Goal: Navigation & Orientation: Find specific page/section

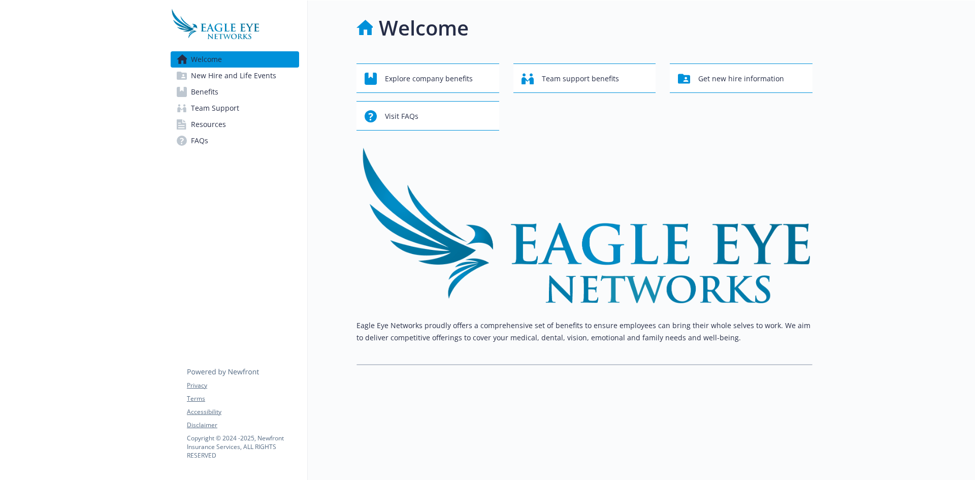
click at [218, 80] on span "New Hire and Life Events" at bounding box center [233, 76] width 85 height 16
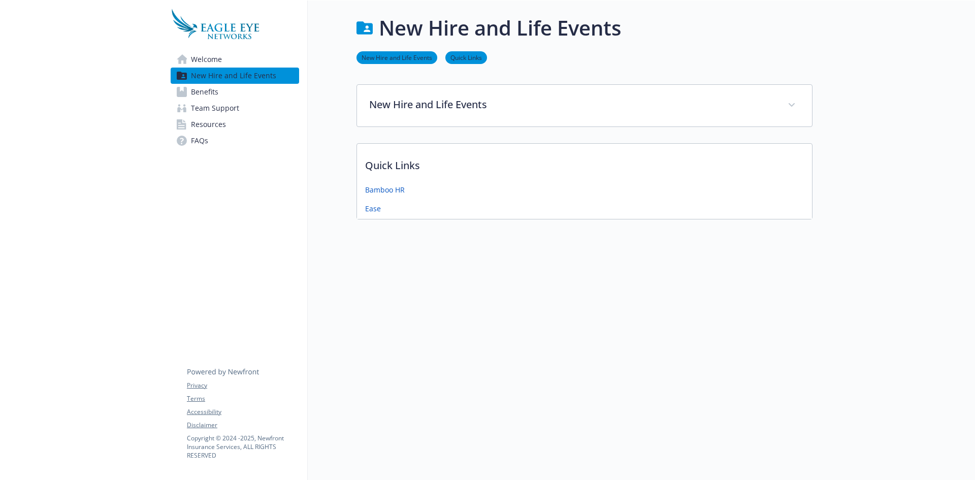
click at [216, 95] on span "Benefits" at bounding box center [204, 92] width 27 height 16
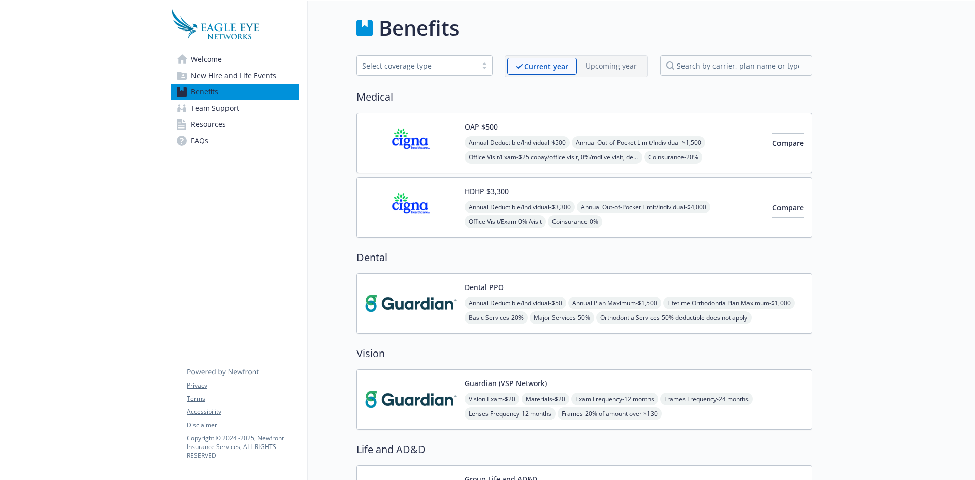
click at [211, 102] on span "Team Support" at bounding box center [215, 108] width 48 height 16
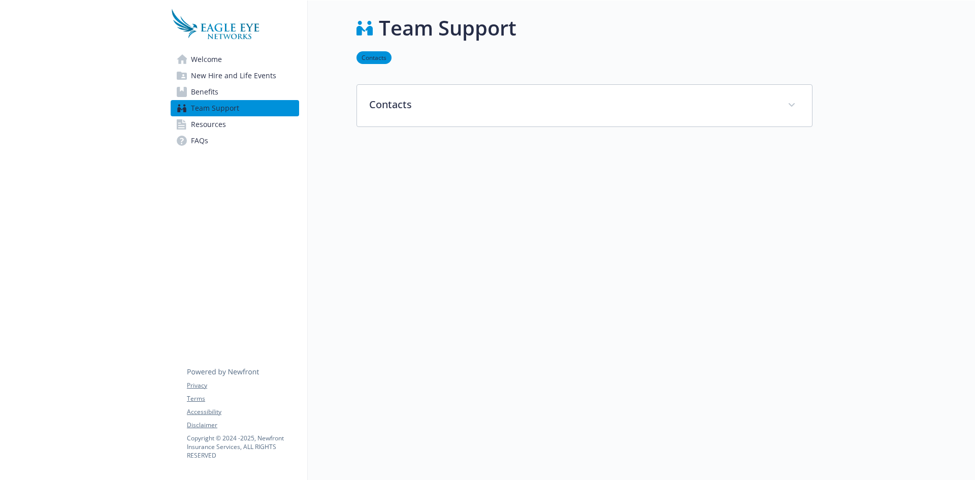
click at [210, 120] on span "Resources" at bounding box center [208, 124] width 35 height 16
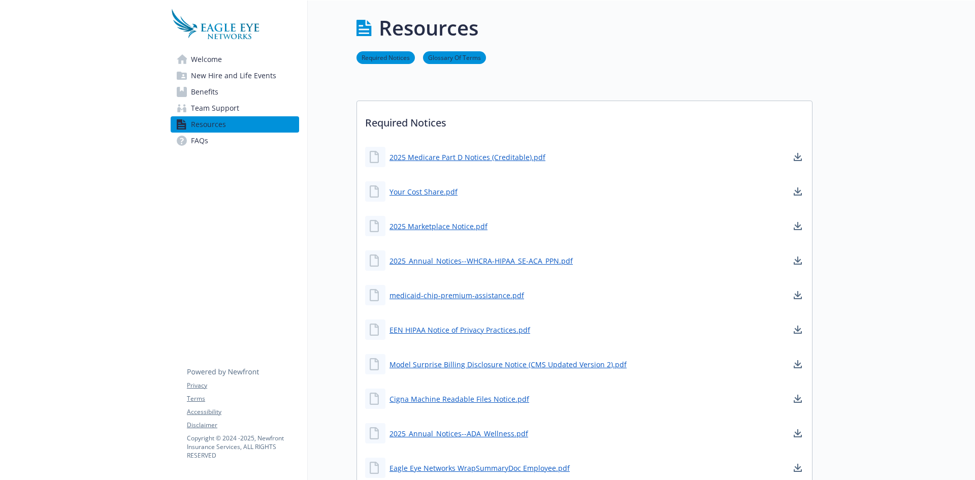
click at [246, 74] on span "New Hire and Life Events" at bounding box center [233, 76] width 85 height 16
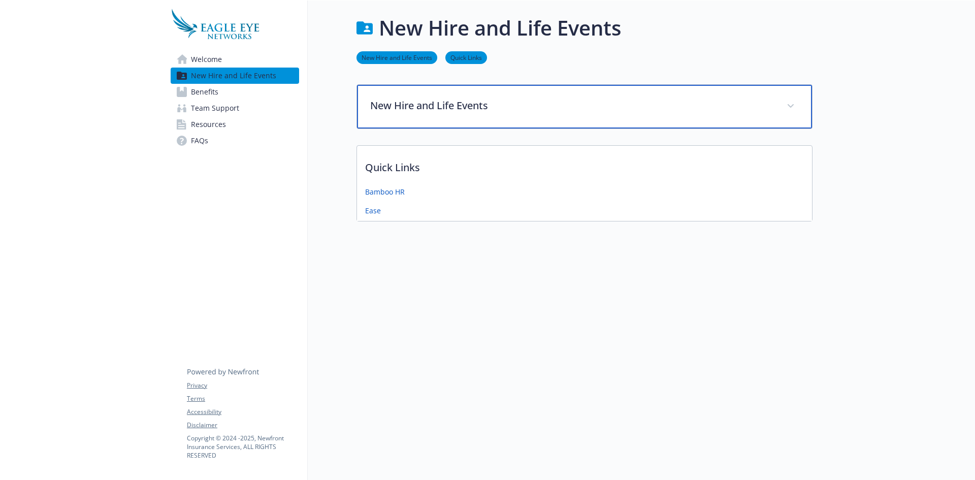
click at [516, 107] on p "New Hire and Life Events" at bounding box center [572, 105] width 404 height 15
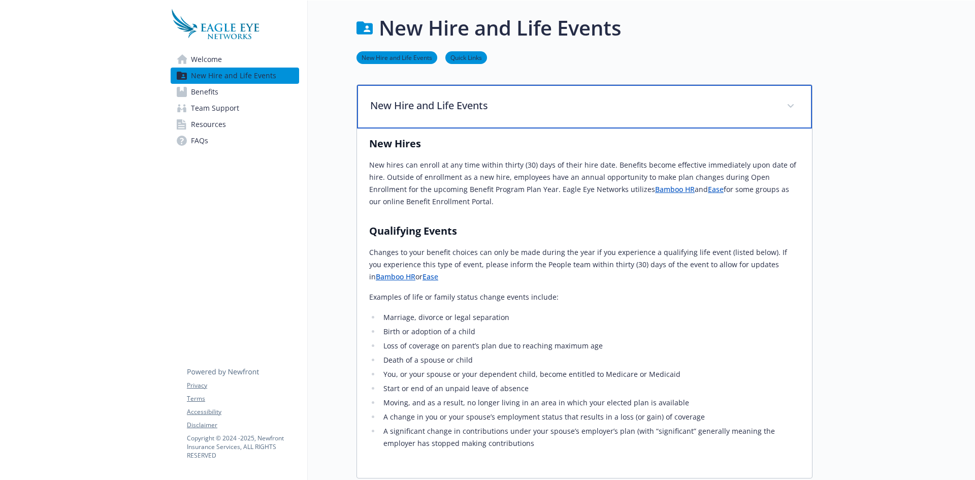
click at [516, 107] on p "New Hire and Life Events" at bounding box center [572, 105] width 404 height 15
